Goal: Obtain resource: Download file/media

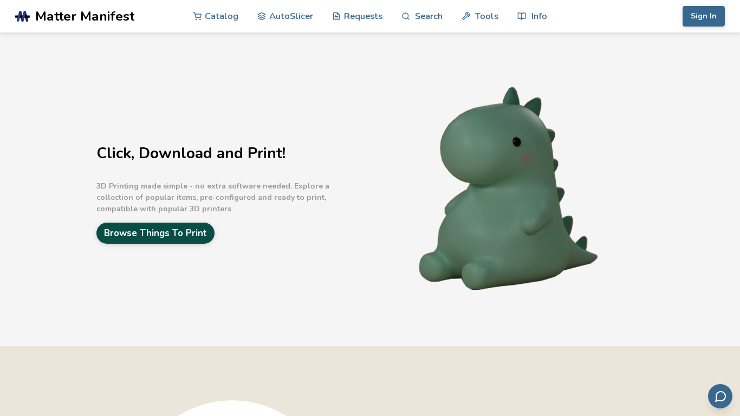
click at [214, 227] on link "Browse Things To Print" at bounding box center [155, 233] width 118 height 21
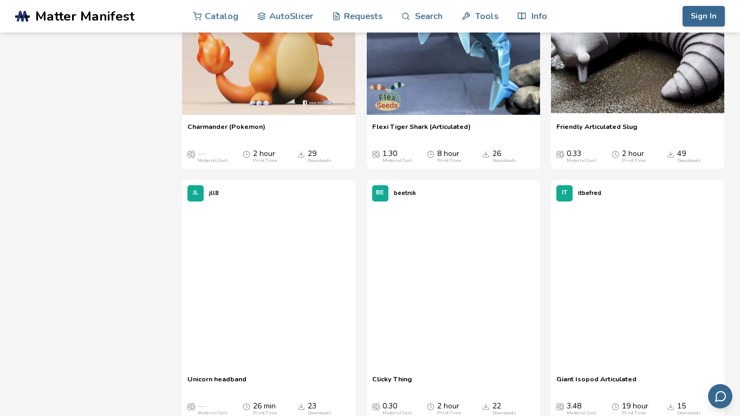
scroll to position [4304, 0]
click at [335, 38] on button at bounding box center [330, 30] width 16 height 16
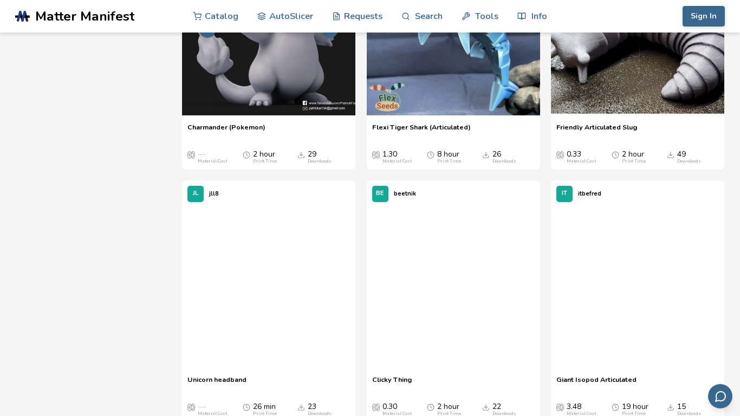
click at [335, 38] on button at bounding box center [330, 30] width 16 height 16
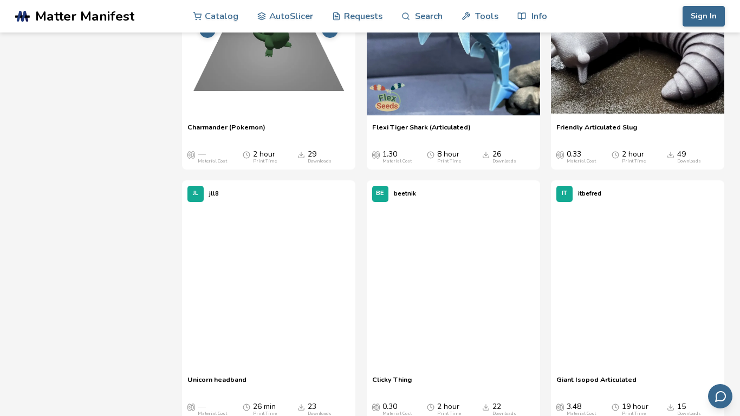
click at [334, 38] on button at bounding box center [330, 30] width 16 height 16
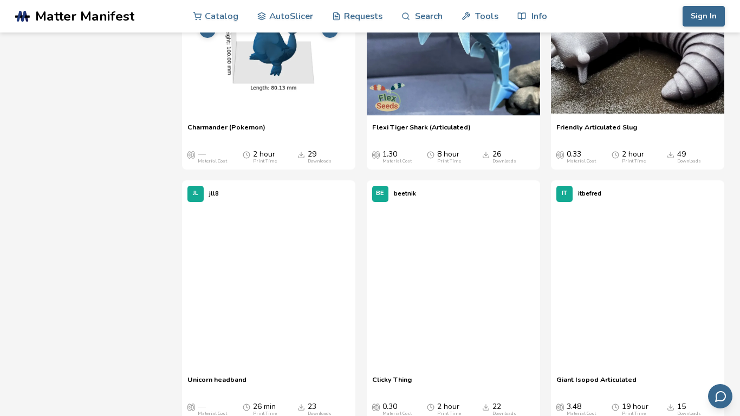
click at [334, 38] on button at bounding box center [330, 30] width 16 height 16
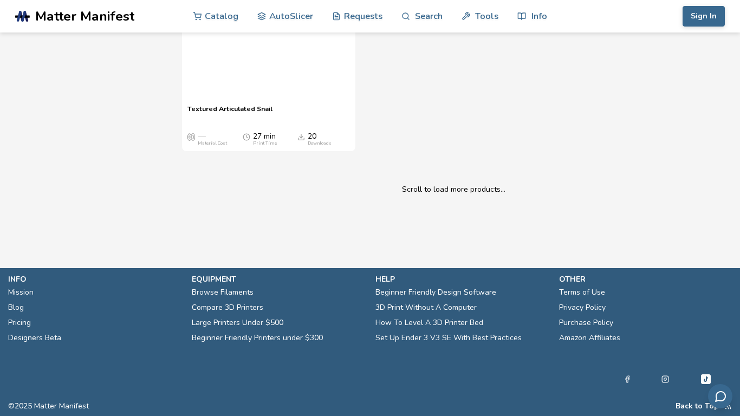
scroll to position [10522, 0]
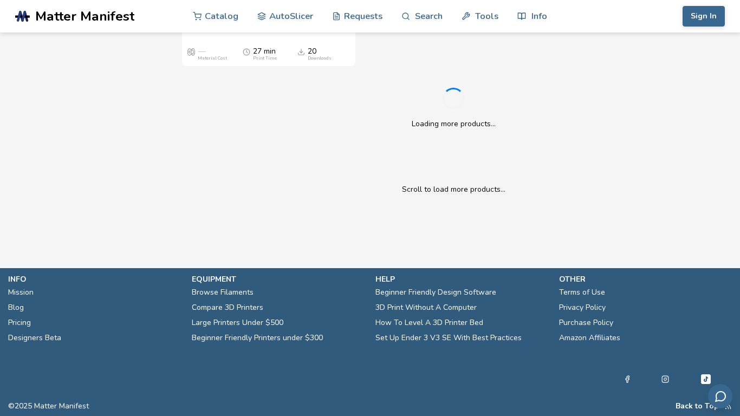
scroll to position [10636, 0]
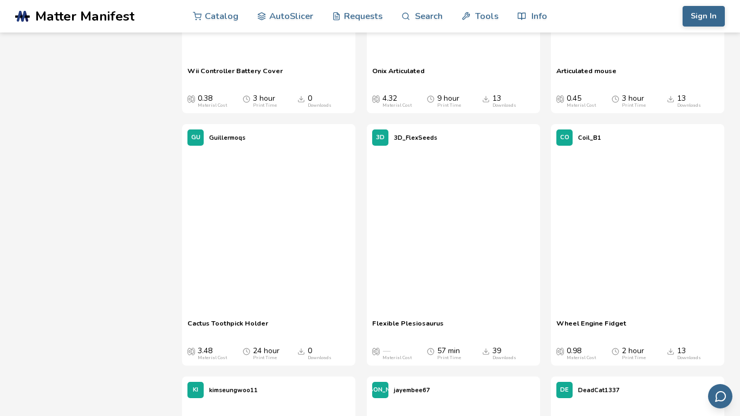
scroll to position [10884, 0]
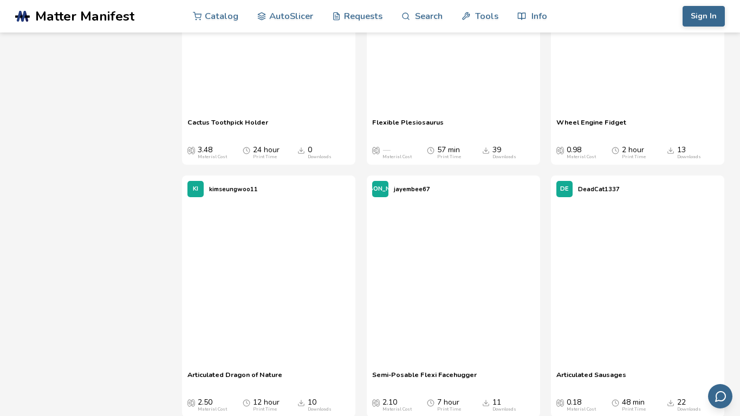
click at [739, 10] on aside at bounding box center [734, 5] width 11 height 11
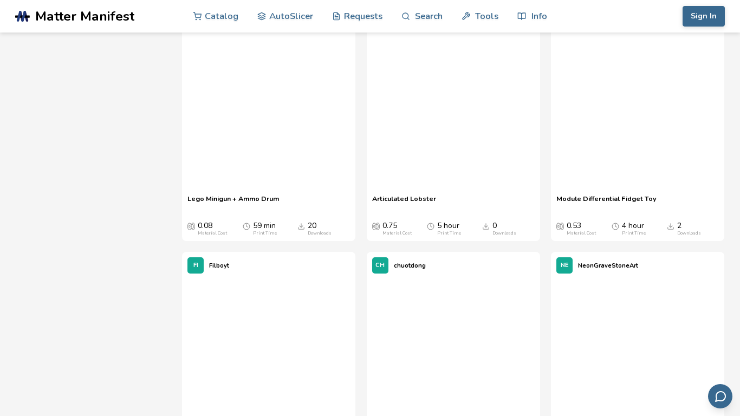
scroll to position [13337, 0]
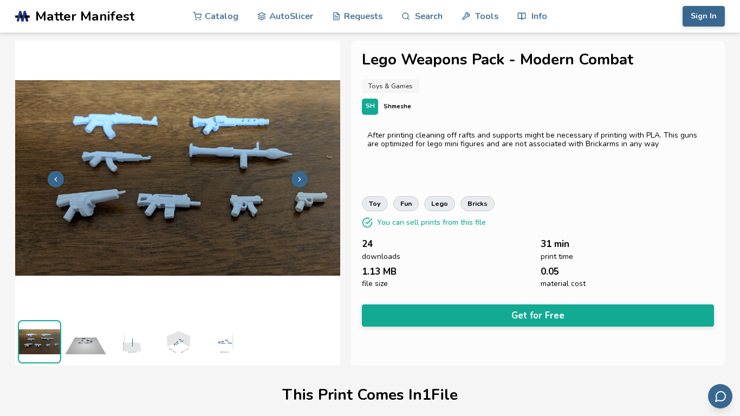
click at [299, 175] on icon at bounding box center [300, 179] width 8 height 8
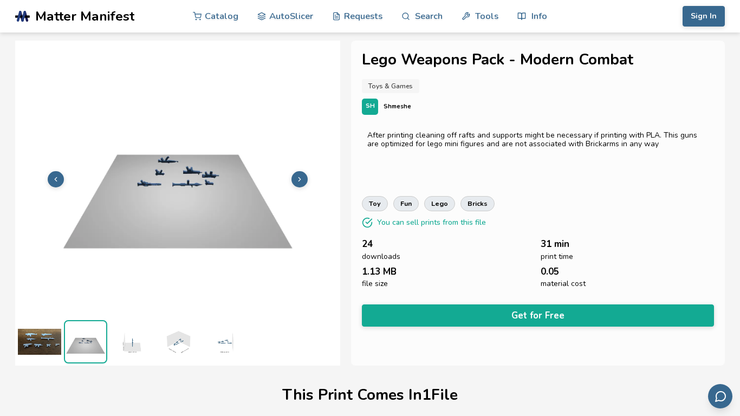
click at [299, 175] on icon at bounding box center [300, 179] width 8 height 8
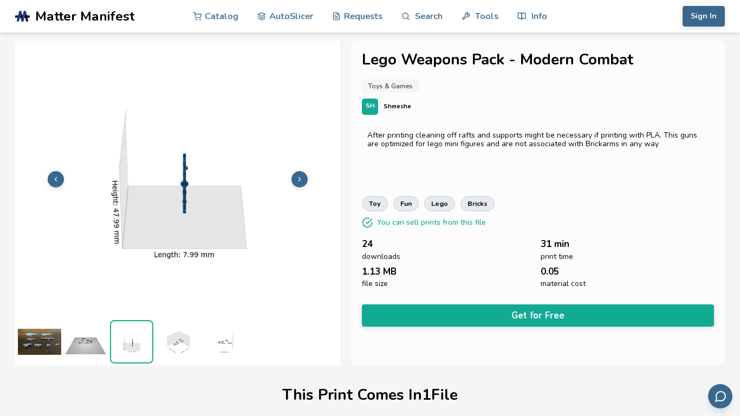
click at [298, 175] on icon at bounding box center [300, 179] width 8 height 8
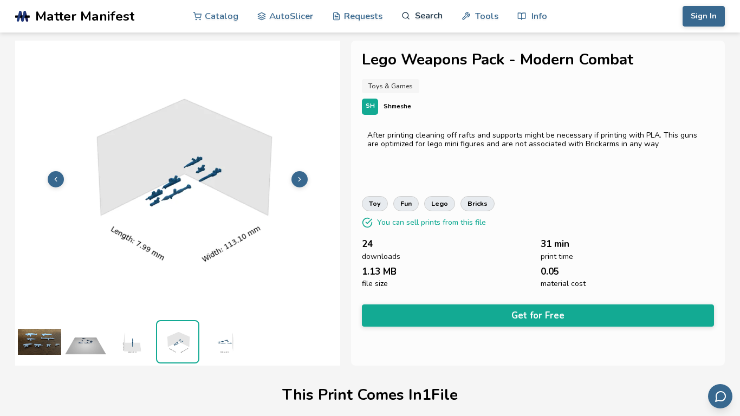
click at [418, 26] on link "Search" at bounding box center [421, 15] width 41 height 32
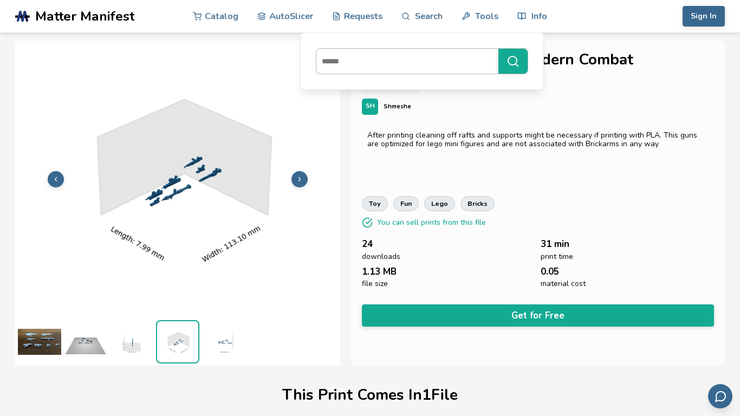
click at [431, 55] on input at bounding box center [404, 60] width 177 height 19
click at [498, 49] on button "******" at bounding box center [512, 61] width 29 height 25
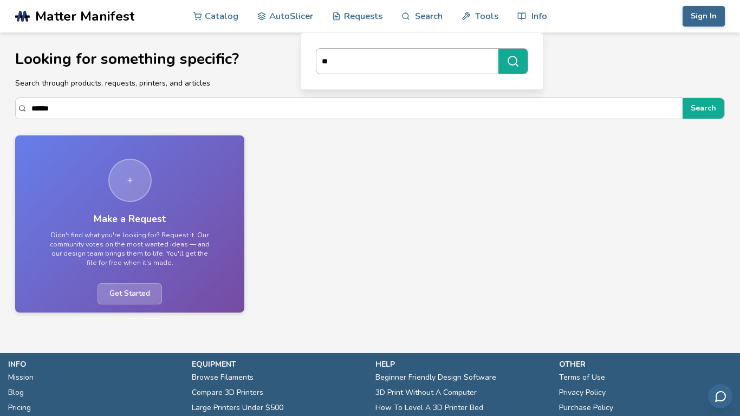
type input "*"
click at [498, 49] on button "******" at bounding box center [512, 61] width 29 height 25
click at [705, 372] on li "Terms of Use" at bounding box center [645, 377] width 173 height 15
click at [405, 69] on input "******" at bounding box center [404, 60] width 177 height 19
type input "*"
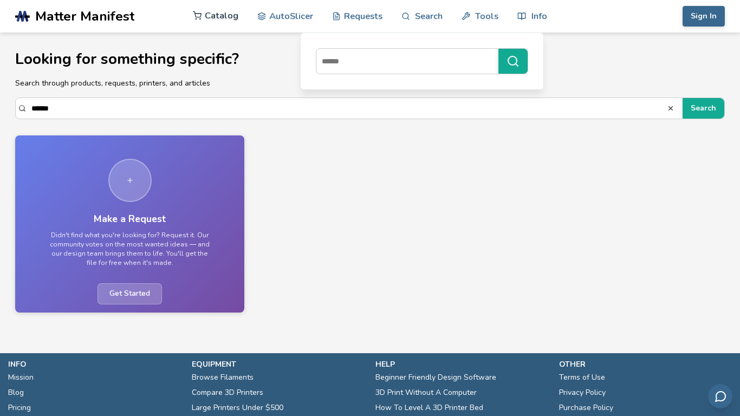
click at [218, 12] on link "Catalog" at bounding box center [215, 15] width 45 height 32
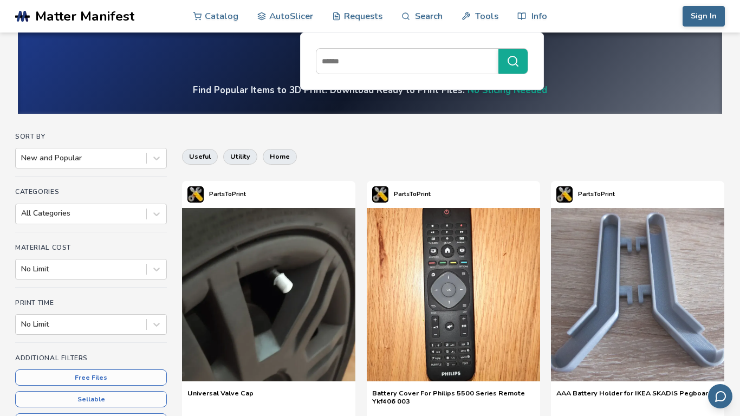
scroll to position [4, 0]
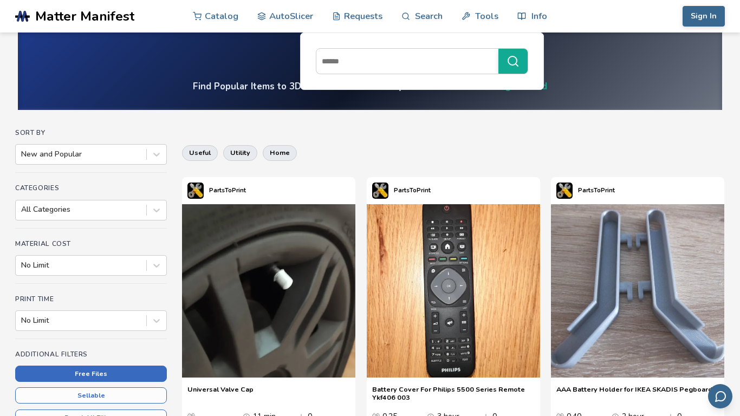
click at [136, 371] on button "Free Files" at bounding box center [91, 374] width 152 height 16
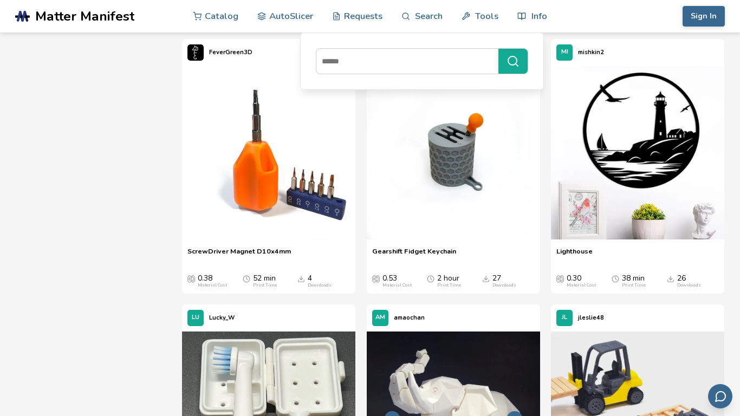
scroll to position [3057, 0]
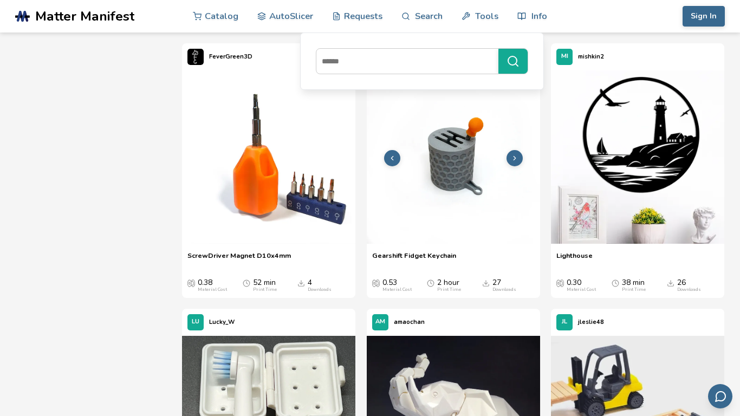
click at [493, 174] on img at bounding box center [453, 156] width 173 height 173
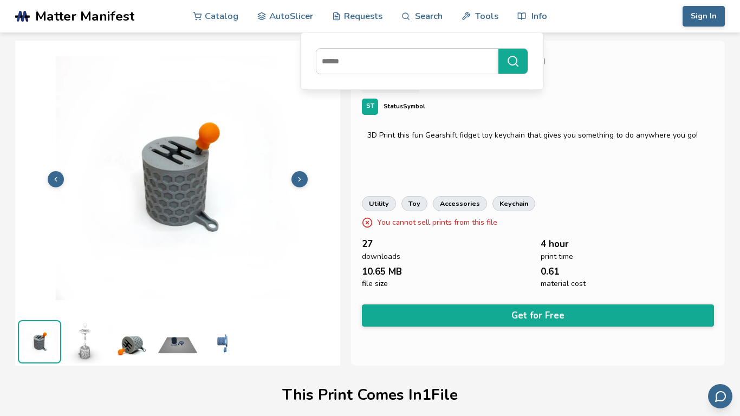
click at [305, 184] on button at bounding box center [299, 179] width 16 height 16
